Goal: Task Accomplishment & Management: Complete application form

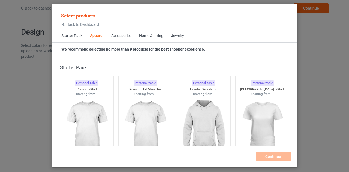
scroll to position [203, 0]
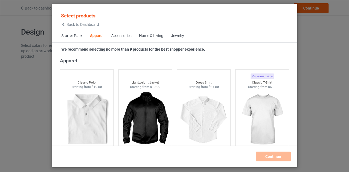
click at [65, 26] on icon at bounding box center [63, 25] width 5 height 4
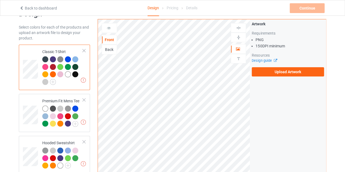
scroll to position [19, 0]
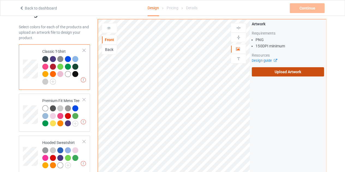
click at [281, 68] on label "Upload Artwork" at bounding box center [288, 71] width 72 height 9
click at [0, 0] on input "Upload Artwork" at bounding box center [0, 0] width 0 height 0
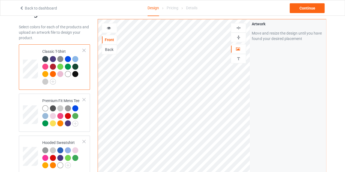
click at [68, 74] on div at bounding box center [68, 74] width 6 height 6
click at [314, 9] on div "Continue" at bounding box center [306, 8] width 35 height 10
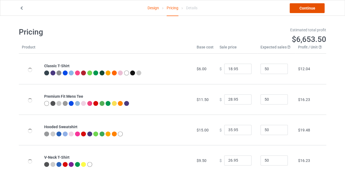
click at [300, 10] on link "Continue" at bounding box center [306, 8] width 35 height 10
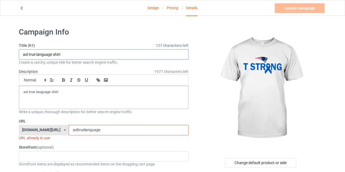
drag, startPoint x: 52, startPoint y: 55, endPoint x: 21, endPoint y: 56, distance: 31.1
click at [21, 56] on input "asl true language shirt" at bounding box center [104, 54] width 170 height 10
type input "T STRNG shirt"
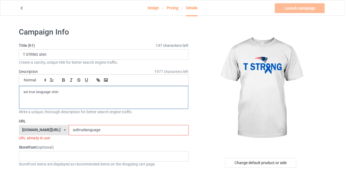
click at [66, 92] on p "asl true language shirt" at bounding box center [103, 92] width 160 height 5
click at [102, 129] on input "asltruelanguage" at bounding box center [128, 130] width 119 height 10
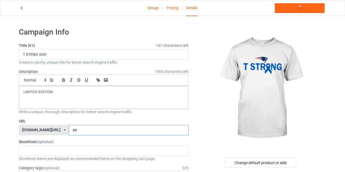
type input "a"
type input "KL"
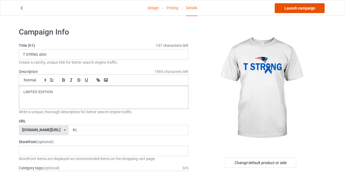
click at [304, 7] on link "Launch campaign" at bounding box center [300, 8] width 50 height 10
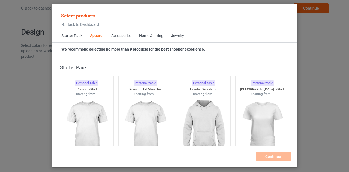
scroll to position [203, 0]
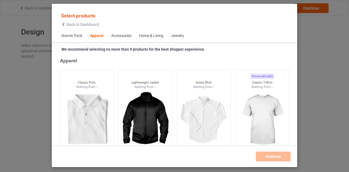
click at [65, 25] on icon at bounding box center [63, 25] width 5 height 4
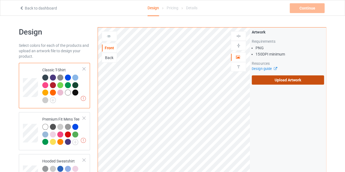
click at [284, 77] on label "Upload Artwork" at bounding box center [288, 80] width 72 height 9
click at [0, 0] on input "Upload Artwork" at bounding box center [0, 0] width 0 height 0
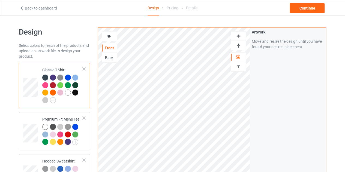
click at [73, 83] on div at bounding box center [75, 85] width 6 height 6
click at [76, 84] on div at bounding box center [75, 85] width 6 height 6
click at [107, 38] on div at bounding box center [109, 36] width 15 height 5
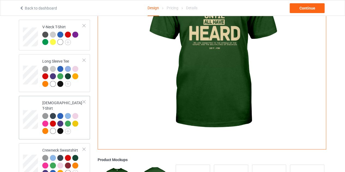
scroll to position [186, 0]
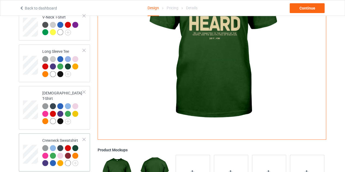
click at [56, 136] on td "Crewneck Sweatshirt" at bounding box center [62, 153] width 47 height 34
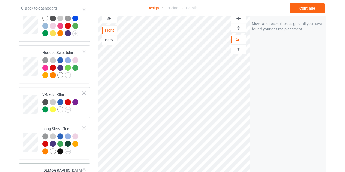
scroll to position [66, 0]
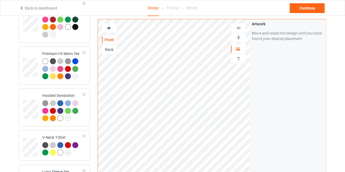
click at [109, 29] on icon at bounding box center [109, 27] width 5 height 4
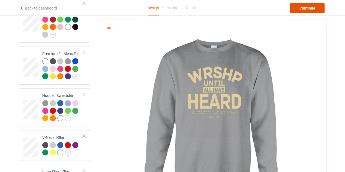
click at [304, 8] on div "Continue" at bounding box center [306, 8] width 35 height 10
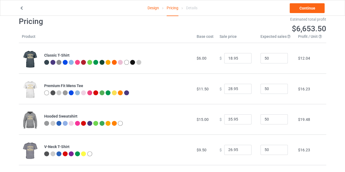
scroll to position [7, 0]
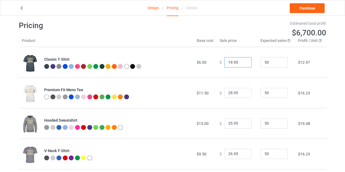
click at [241, 61] on input "19.95" at bounding box center [237, 62] width 27 height 10
click at [241, 61] on input "20.95" at bounding box center [237, 62] width 27 height 10
click at [241, 61] on input "21.95" at bounding box center [237, 62] width 27 height 10
type input "22.95"
click at [241, 61] on input "22.95" at bounding box center [237, 62] width 27 height 10
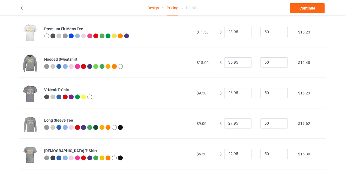
scroll to position [68, 0]
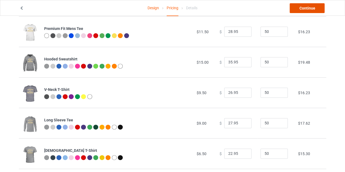
click at [299, 7] on link "Continue" at bounding box center [306, 8] width 35 height 10
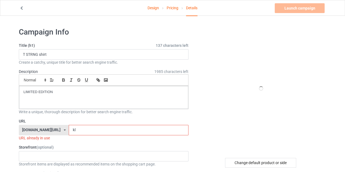
click at [73, 133] on input "kl" at bounding box center [128, 130] width 119 height 10
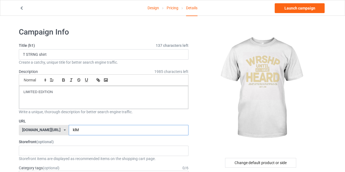
type input "klM"
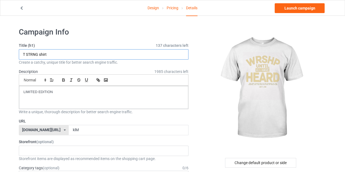
drag, startPoint x: 38, startPoint y: 54, endPoint x: 10, endPoint y: 48, distance: 29.2
type input "s"
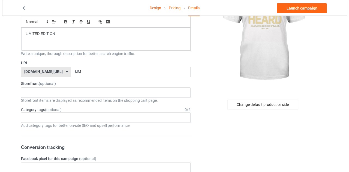
scroll to position [62, 0]
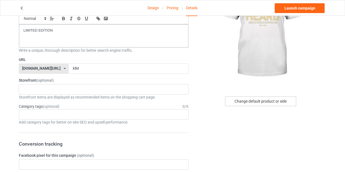
type input "LIMITED EDTION"
click at [238, 98] on div "Change default product or side" at bounding box center [260, 101] width 71 height 10
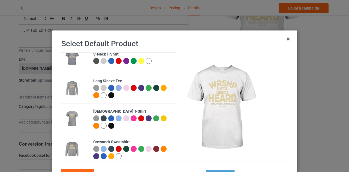
scroll to position [137, 0]
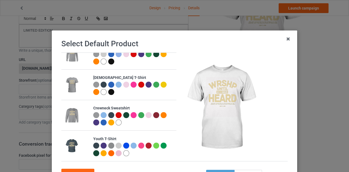
click at [124, 116] on div at bounding box center [126, 115] width 6 height 6
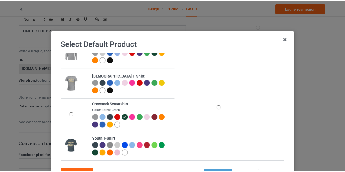
scroll to position [47, 0]
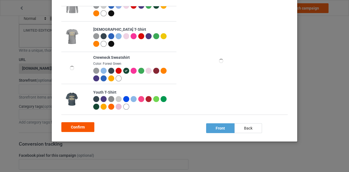
click at [84, 126] on div "Confirm" at bounding box center [77, 127] width 33 height 10
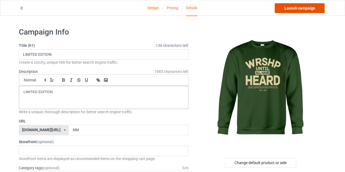
click at [300, 9] on link "Launch campaign" at bounding box center [300, 8] width 50 height 10
